Goal: Communication & Community: Answer question/provide support

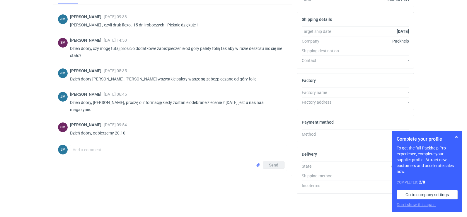
scroll to position [384, 0]
click at [86, 155] on textarea "Comment message" at bounding box center [178, 153] width 217 height 16
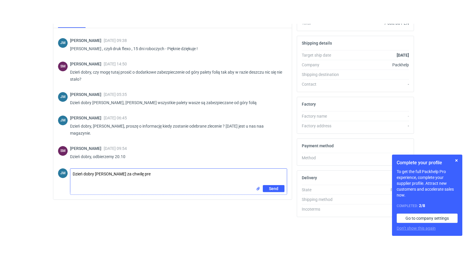
scroll to position [113, 0]
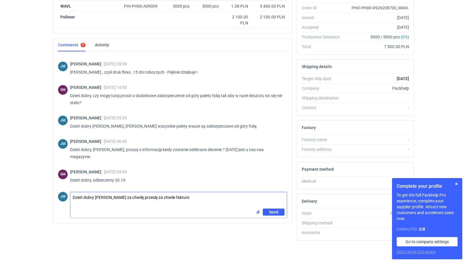
click at [219, 200] on textarea "Dzień dobry Panie Sebastianie za chwilę przeslę za chwile fakture" at bounding box center [178, 200] width 217 height 16
click at [177, 198] on textarea "Dzień dobry Panie Sebastianie za chwilę przeslę za chwile fakture" at bounding box center [178, 200] width 217 height 16
click at [177, 198] on textarea "Dzień dobry Panie Sebastianie za chwilę przeslę fakture" at bounding box center [178, 200] width 217 height 16
click at [162, 199] on textarea "Dzień dobry Panie Sebastianie za chwilę przeslę fakture" at bounding box center [178, 200] width 217 height 16
click at [161, 198] on textarea "Dzień dobry Panie Sebastianie za chwilę przeslę fakture" at bounding box center [178, 200] width 217 height 16
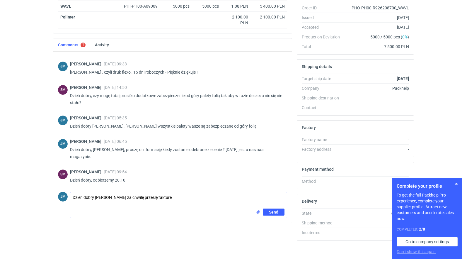
click at [178, 198] on textarea "Dzień dobry Panie Sebastianie za chwilę przeslę fakture" at bounding box center [178, 200] width 217 height 16
type textarea "Dzień dobry Panie Sebastianie za chwilę przeslę fakture , a towar zostaje na ma…"
click at [271, 213] on span "Send" at bounding box center [273, 212] width 9 height 4
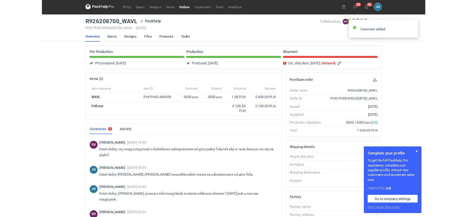
scroll to position [0, 0]
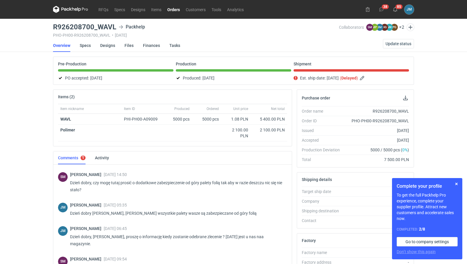
click at [18, 142] on div "RFQs Specs Designs Items Orders Customers Tools Analytics 38 85 JM Joanna Myśla…" at bounding box center [233, 132] width 467 height 264
click at [68, 10] on icon at bounding box center [70, 9] width 35 height 7
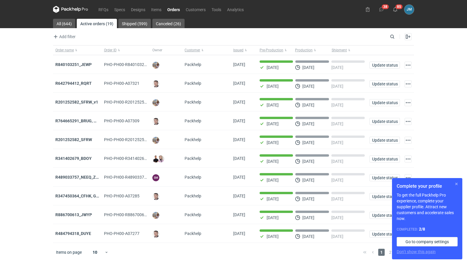
click at [457, 183] on button "button" at bounding box center [456, 183] width 7 height 7
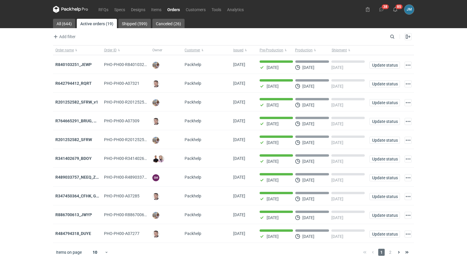
click at [433, 145] on div "RFQs Specs Designs Items Orders Customers Tools Analytics 38 85 JM Joanna Myśla…" at bounding box center [233, 132] width 467 height 264
click at [57, 216] on div "Items on page 10 1 2" at bounding box center [233, 252] width 361 height 19
click at [16, 216] on div "RFQs Specs Designs Items Orders Customers Tools Analytics 37 85 JM Joanna Myśla…" at bounding box center [233, 132] width 467 height 264
click at [0, 216] on div "RFQs Specs Designs Items Orders Customers Tools Analytics 37 85 JM Joanna Myśla…" at bounding box center [233, 132] width 467 height 264
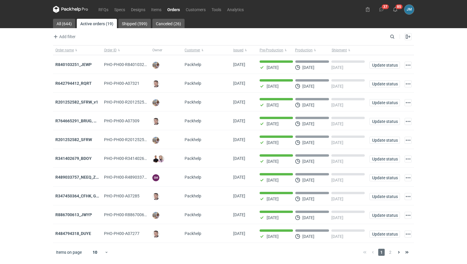
click at [49, 170] on div "RFQs Specs Designs Items Orders Customers Tools Analytics 37 85 JM Joanna Myśla…" at bounding box center [233, 132] width 467 height 264
click at [188, 52] on span "Customer" at bounding box center [193, 50] width 16 height 5
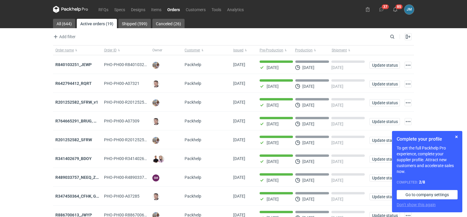
click at [68, 8] on icon at bounding box center [66, 9] width 8 height 3
click at [458, 138] on button "button" at bounding box center [456, 136] width 7 height 7
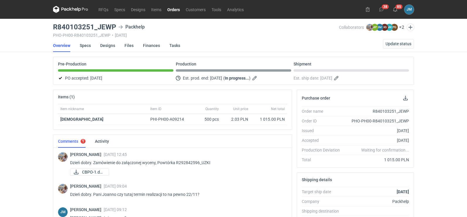
click at [72, 12] on icon at bounding box center [70, 9] width 35 height 7
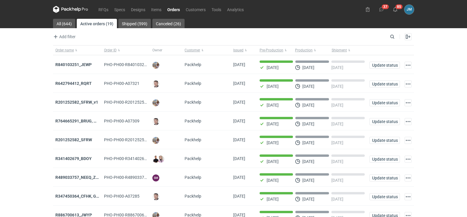
click at [69, 9] on icon at bounding box center [70, 9] width 35 height 7
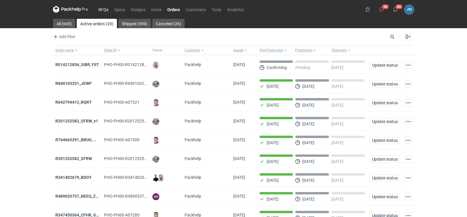
click at [101, 9] on link "RFQs" at bounding box center [104, 9] width 16 height 7
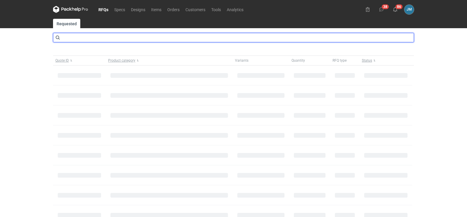
drag, startPoint x: 94, startPoint y: 30, endPoint x: 90, endPoint y: 37, distance: 8.2
click at [90, 37] on input "text" at bounding box center [233, 37] width 361 height 9
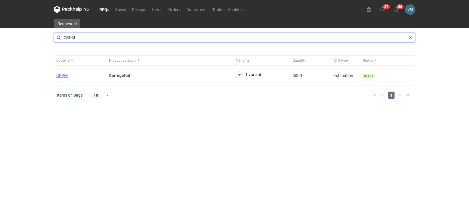
drag, startPoint x: 111, startPoint y: 38, endPoint x: 28, endPoint y: 32, distance: 82.3
click at [28, 32] on div "RFQs Specs Designs Items Orders Customers Tools Analytics 37 86 JM Joanna Myśla…" at bounding box center [234, 108] width 469 height 217
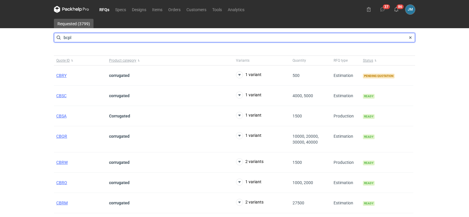
type input "bcpl"
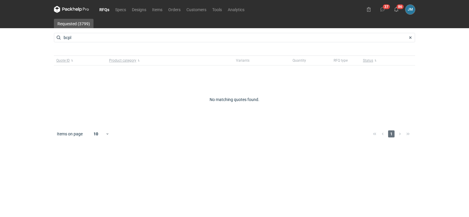
click at [73, 11] on icon at bounding box center [71, 9] width 35 height 7
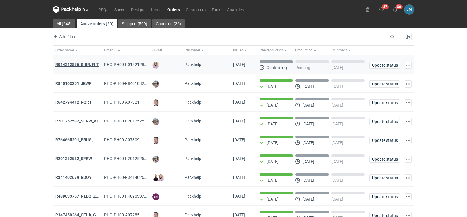
click at [68, 62] on strong "R014212856_SIBR, FIIT" at bounding box center [77, 64] width 44 height 5
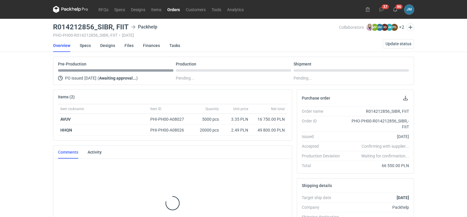
scroll to position [32, 0]
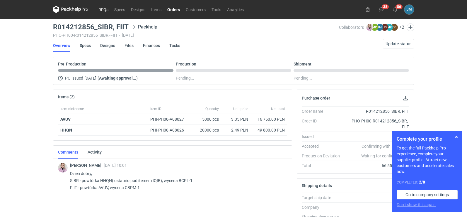
click at [103, 9] on link "RFQs" at bounding box center [104, 9] width 16 height 7
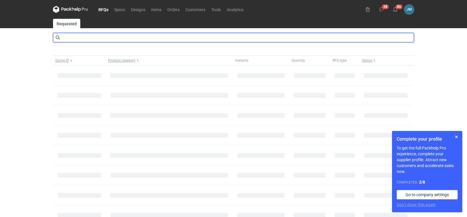
click at [96, 38] on input "text" at bounding box center [233, 37] width 361 height 9
type input "bcpl"
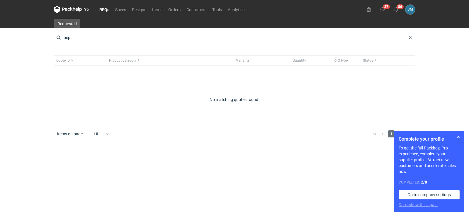
click at [108, 15] on nav "RFQs Specs Designs Items Orders Customers Tools Analytics" at bounding box center [150, 9] width 193 height 19
click at [108, 13] on link "RFQs" at bounding box center [104, 9] width 16 height 7
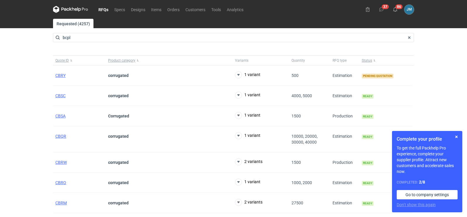
click at [71, 5] on nav "RFQs Specs Designs Items Orders Customers Tools Analytics" at bounding box center [149, 9] width 193 height 19
click at [71, 7] on icon at bounding box center [70, 9] width 35 height 7
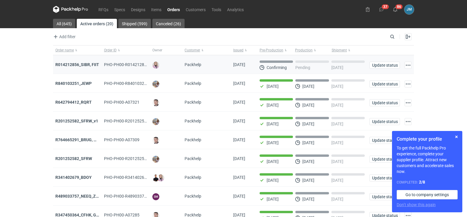
click at [72, 60] on div "R014212856_SIBR, FIIT" at bounding box center [77, 64] width 49 height 19
click at [72, 64] on strong "R014212856_SIBR, FIIT" at bounding box center [77, 64] width 44 height 5
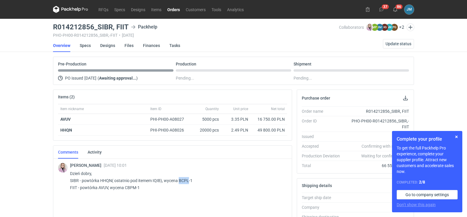
drag, startPoint x: 179, startPoint y: 181, endPoint x: 188, endPoint y: 181, distance: 8.5
click at [188, 181] on p "Dzień dobry, SIBR - powtórka HHQN( ostatnio pod itemem IQIB), wycena BCPL-1 FII…" at bounding box center [176, 180] width 213 height 21
copy p "BCPL"
click at [101, 10] on link "RFQs" at bounding box center [104, 9] width 16 height 7
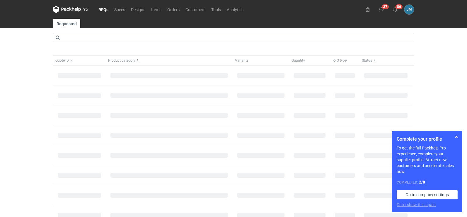
click at [101, 10] on link "RFQs" at bounding box center [104, 9] width 16 height 7
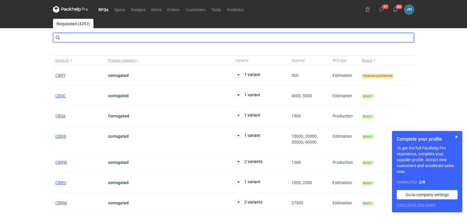
click at [68, 36] on input "text" at bounding box center [233, 37] width 361 height 9
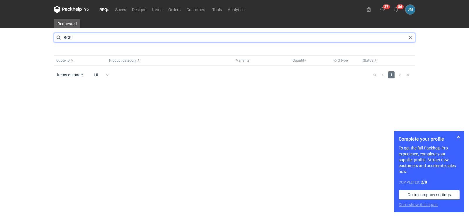
type input "BCPL"
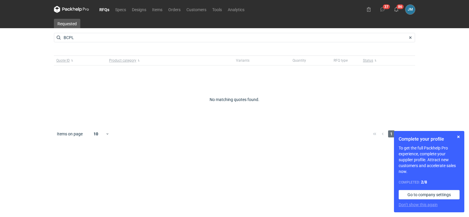
click at [84, 8] on icon at bounding box center [71, 9] width 35 height 7
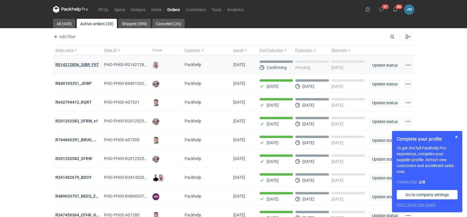
click at [73, 66] on strong "R014212856_SIBR, FIIT" at bounding box center [77, 64] width 44 height 5
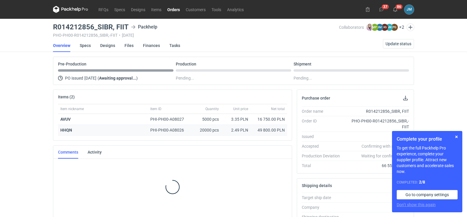
scroll to position [117, 0]
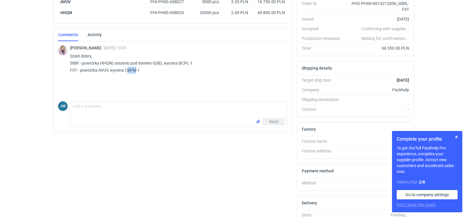
drag, startPoint x: 126, startPoint y: 71, endPoint x: 135, endPoint y: 69, distance: 8.9
click at [135, 69] on p "Dzień dobry, SIBR - powtórka HHQN( ostatnio pod itemem IQIB), wycena BCPL-1 FII…" at bounding box center [176, 62] width 213 height 21
click at [132, 81] on div "[PERSON_NAME] [DATE] 10:01 Dzień dobry, SIBR - powtórka HHQN( ostatnio pod item…" at bounding box center [172, 69] width 229 height 59
drag, startPoint x: 125, startPoint y: 69, endPoint x: 137, endPoint y: 67, distance: 12.1
click at [137, 67] on p "Dzień dobry, SIBR - powtórka HHQN( ostatnio pod itemem IQIB), wycena BCPL-1 FII…" at bounding box center [176, 62] width 213 height 21
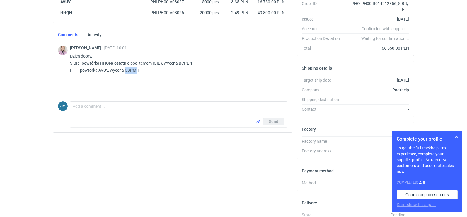
copy p "CBPM-"
click at [105, 110] on textarea "Comment message" at bounding box center [178, 109] width 217 height 16
type textarea "Dzień dobry"
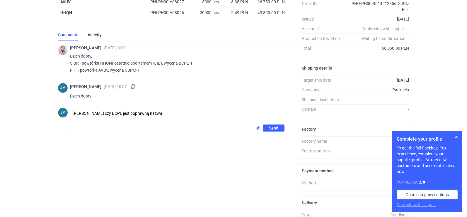
click at [116, 113] on textarea "[PERSON_NAME] czy BCPL jest poprawną nazwa" at bounding box center [178, 116] width 217 height 16
type textarea "[PERSON_NAME] czy BCPL1 jest poprawną nazwa"
click at [266, 125] on button "Send" at bounding box center [274, 127] width 22 height 7
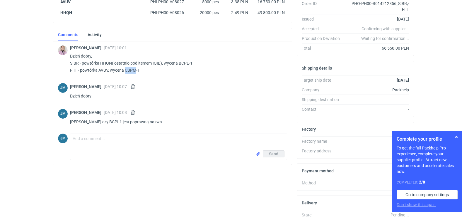
drag, startPoint x: 124, startPoint y: 69, endPoint x: 136, endPoint y: 69, distance: 11.7
click at [136, 69] on p "Dzień dobry, SIBR - powtórka HHQN( ostatnio pod itemem IQIB), wycena BCPL-1 FII…" at bounding box center [176, 62] width 213 height 21
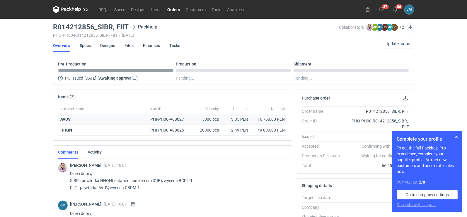
click at [66, 119] on strong "AVUV" at bounding box center [65, 119] width 10 height 5
click at [67, 128] on strong "HHQN" at bounding box center [66, 130] width 12 height 5
